Goal: Task Accomplishment & Management: Use online tool/utility

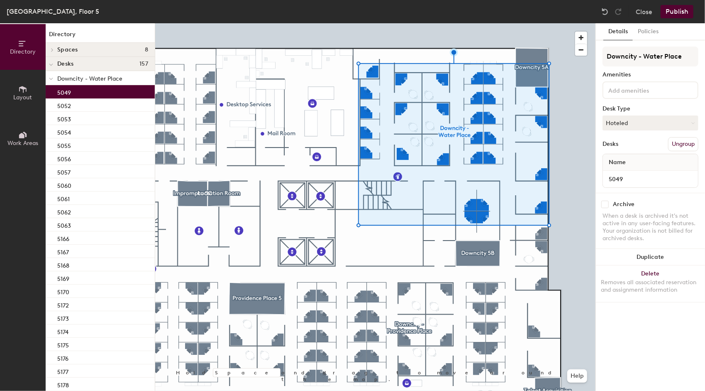
click at [67, 91] on p "5049" at bounding box center [64, 92] width 14 height 10
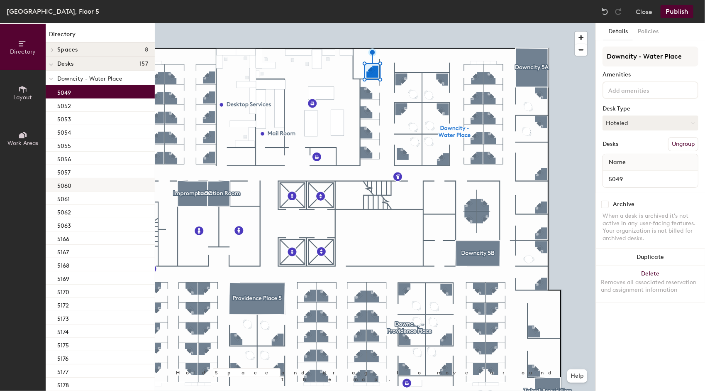
click at [67, 184] on p "5060" at bounding box center [64, 185] width 14 height 10
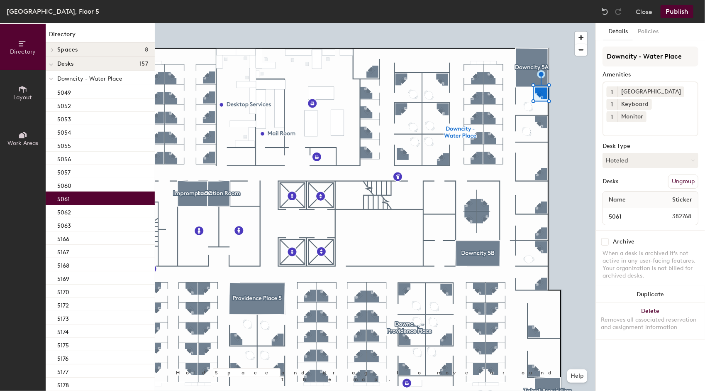
click at [60, 197] on p "5061" at bounding box center [63, 198] width 12 height 10
click at [64, 210] on p "5062" at bounding box center [64, 211] width 14 height 10
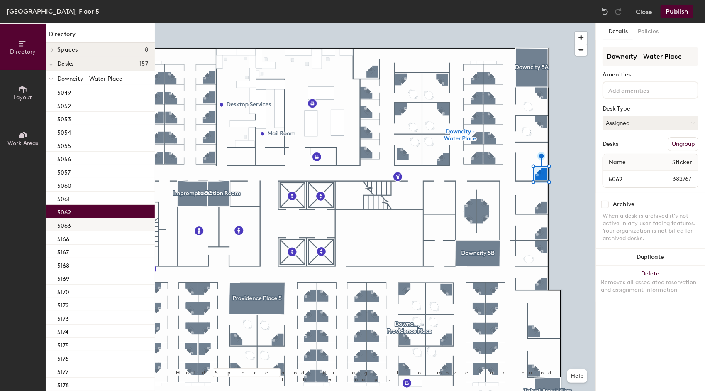
click at [69, 227] on p "5063" at bounding box center [64, 225] width 14 height 10
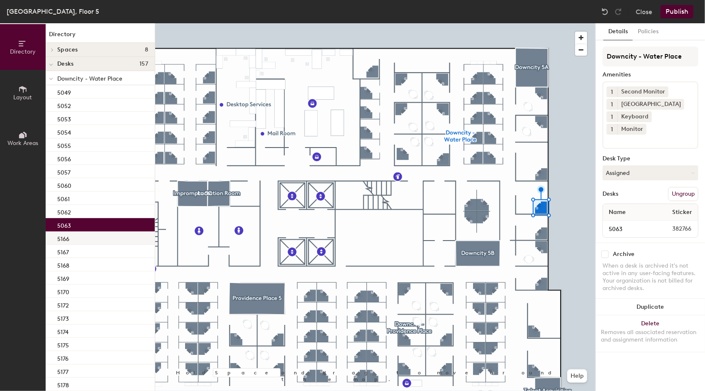
click at [63, 237] on p "5166" at bounding box center [63, 238] width 12 height 10
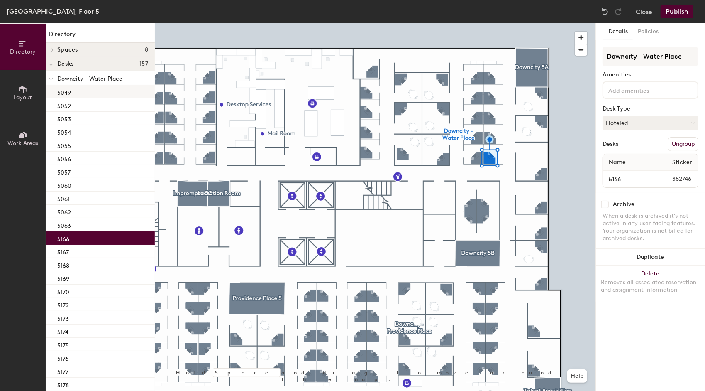
click at [69, 90] on p "5049" at bounding box center [64, 92] width 14 height 10
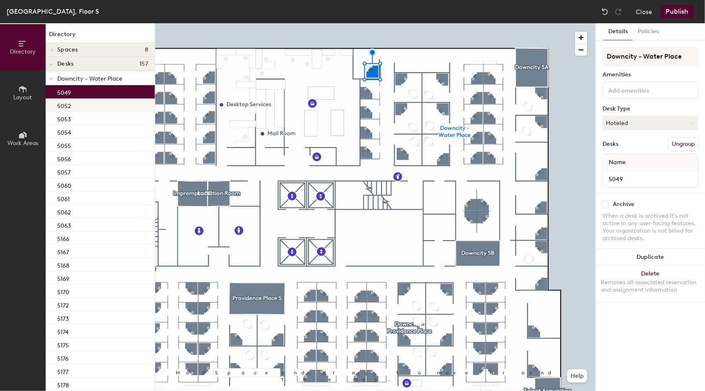
click at [70, 101] on p "5052" at bounding box center [64, 105] width 14 height 10
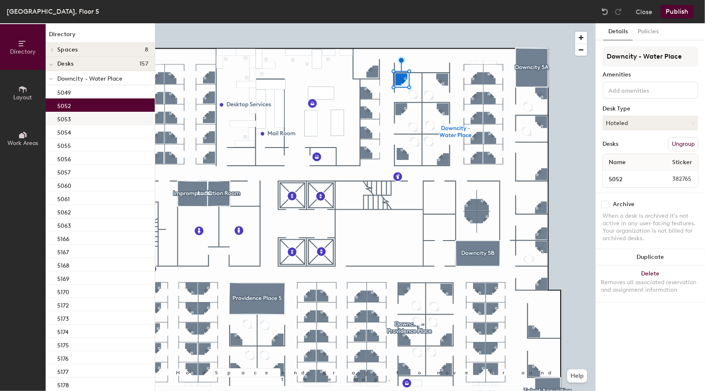
click at [67, 115] on p "5053" at bounding box center [64, 118] width 14 height 10
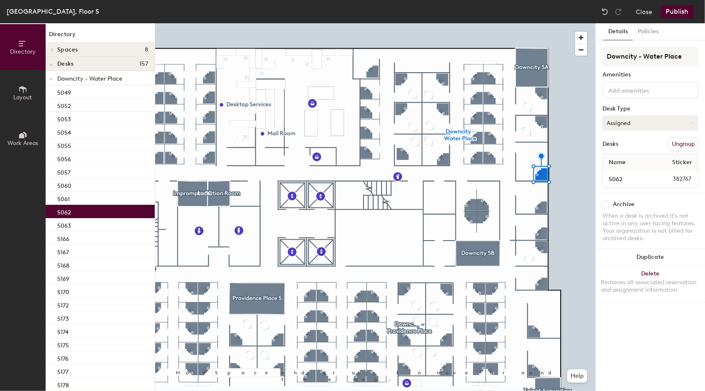
click at [639, 121] on button "Assigned" at bounding box center [651, 122] width 96 height 15
